Goal: Transaction & Acquisition: Purchase product/service

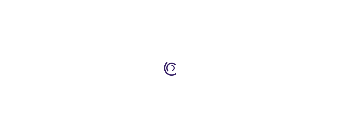
type input "0"
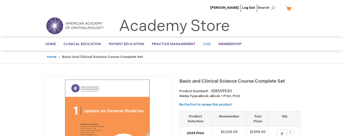
click at [206, 44] on span "CME" at bounding box center [207, 44] width 8 height 4
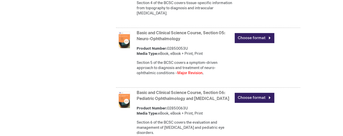
scroll to position [535, 0]
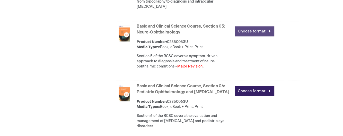
click at [257, 26] on link "Choose format" at bounding box center [254, 31] width 40 height 10
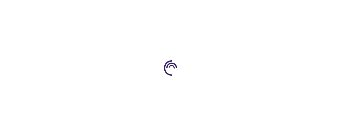
type input "0"
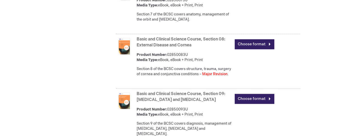
scroll to position [698, 0]
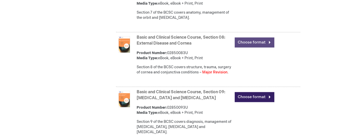
click at [259, 37] on link "Choose format" at bounding box center [254, 42] width 40 height 10
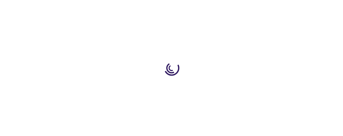
type input "0"
